Goal: Find specific page/section: Find specific page/section

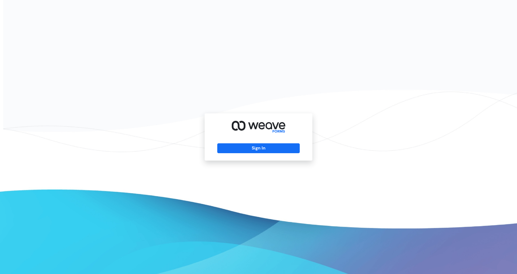
drag, startPoint x: 243, startPoint y: 151, endPoint x: 244, endPoint y: 142, distance: 8.3
click at [244, 150] on button "Sign In" at bounding box center [258, 148] width 82 height 10
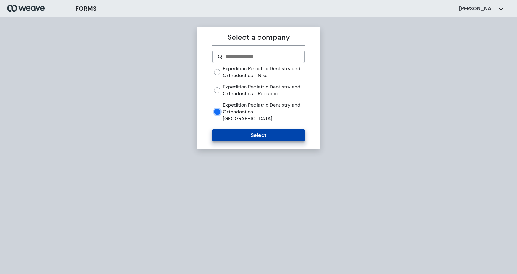
click at [238, 129] on button "Select" at bounding box center [258, 135] width 92 height 12
